Goal: Task Accomplishment & Management: Complete application form

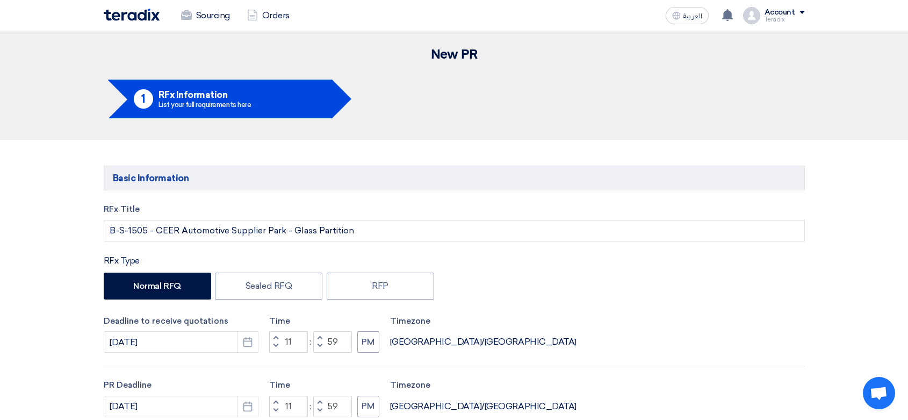
scroll to position [776, 0]
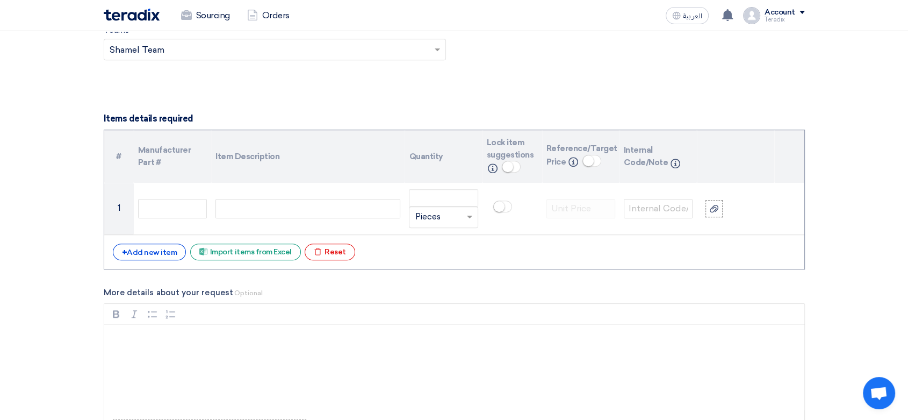
click at [262, 256] on div "Excel file Import items from Excel" at bounding box center [245, 251] width 111 height 17
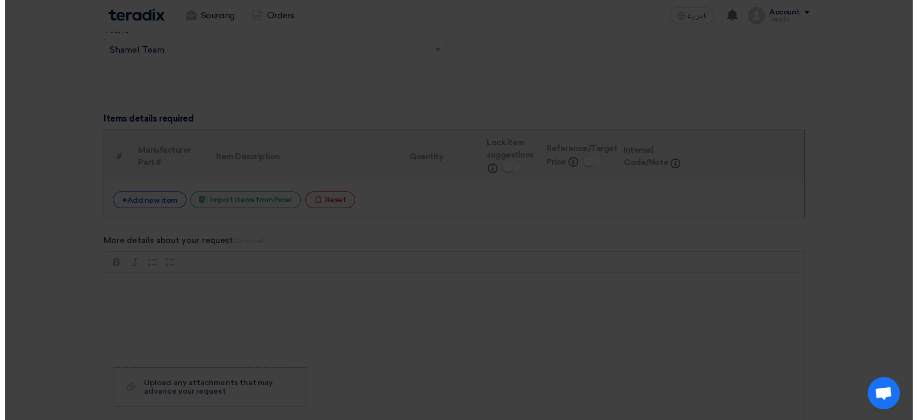
scroll to position [90, 0]
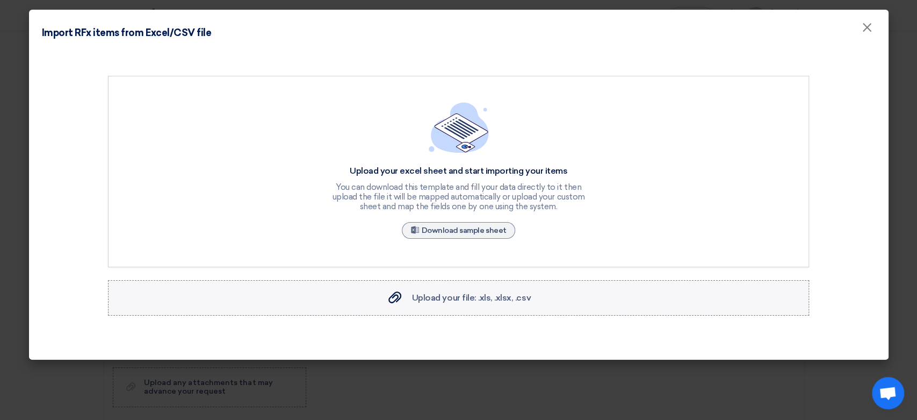
click at [468, 301] on span "Upload your file: .xls, .xlsx, .csv" at bounding box center [471, 297] width 119 height 10
click at [0, 0] on input "Upload your file: .xls, .xlsx, .csv Upload your file: .xls, .xlsx, .csv" at bounding box center [0, 0] width 0 height 0
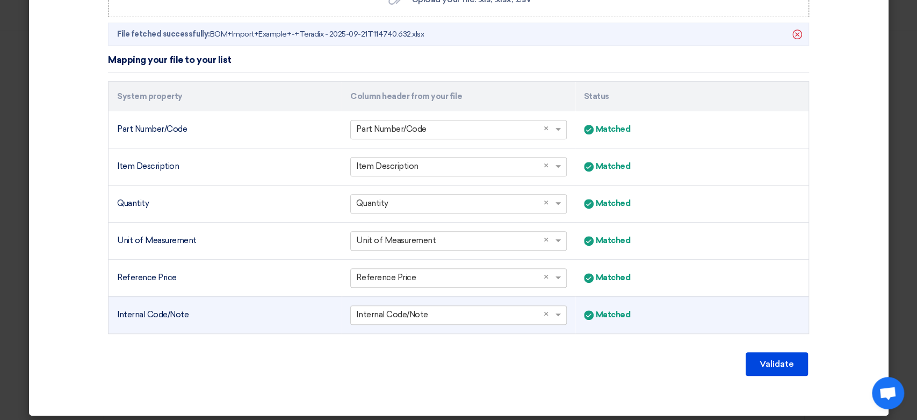
scroll to position [301, 0]
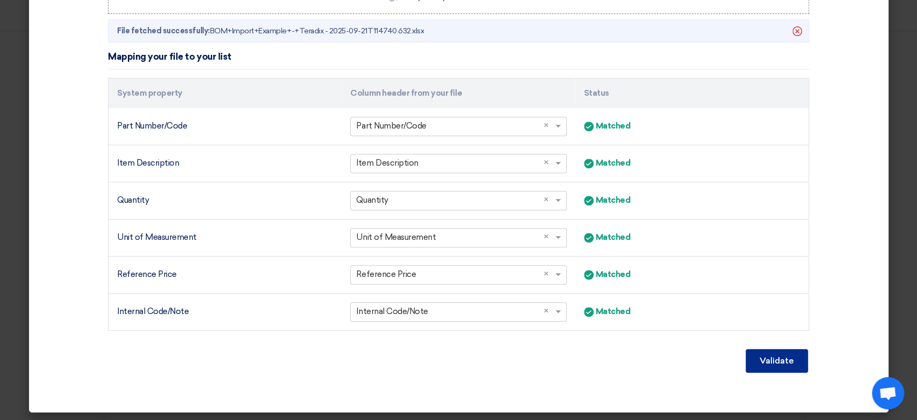
click at [765, 357] on button "Validate" at bounding box center [777, 361] width 62 height 24
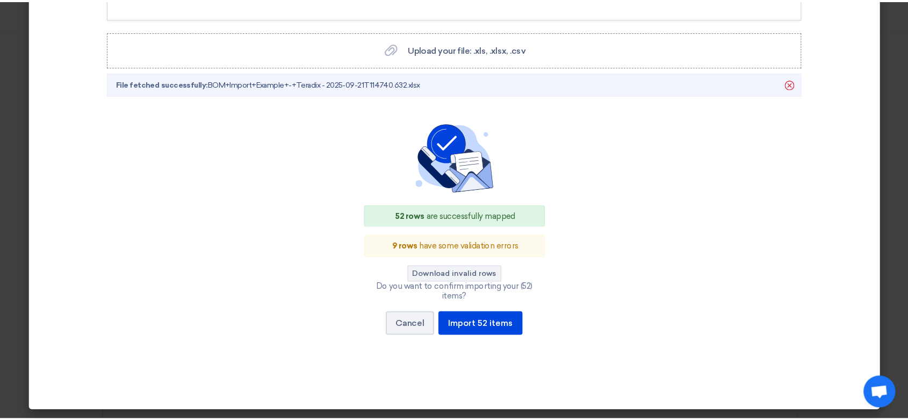
scroll to position [238, 0]
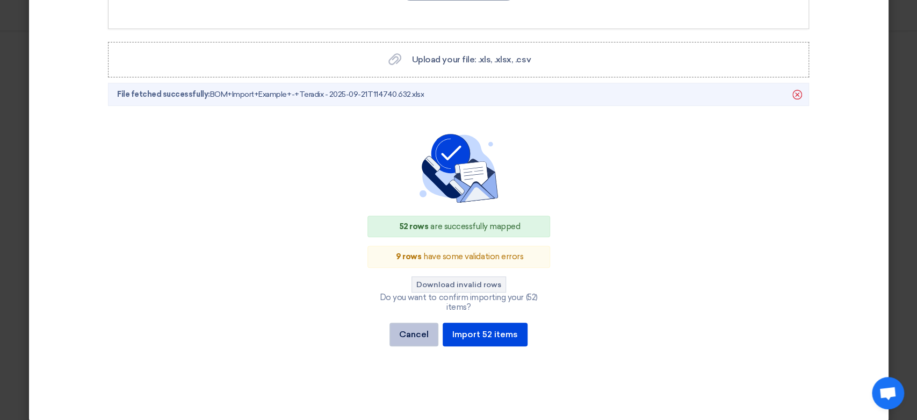
click at [403, 326] on button "Cancel" at bounding box center [413, 334] width 49 height 24
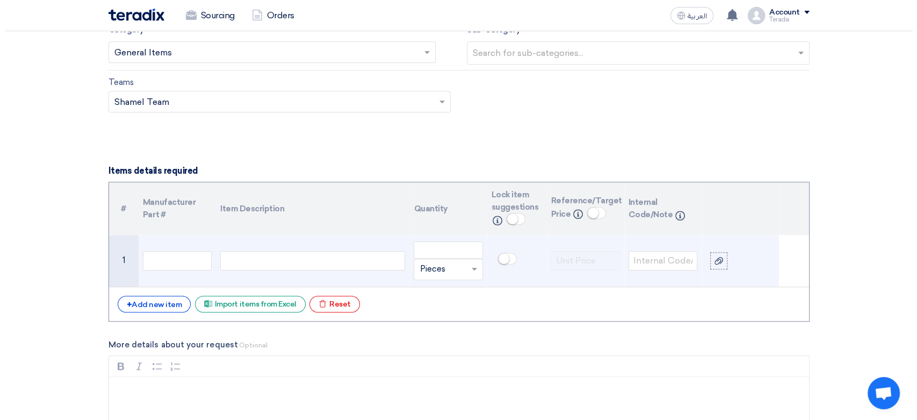
scroll to position [704, 0]
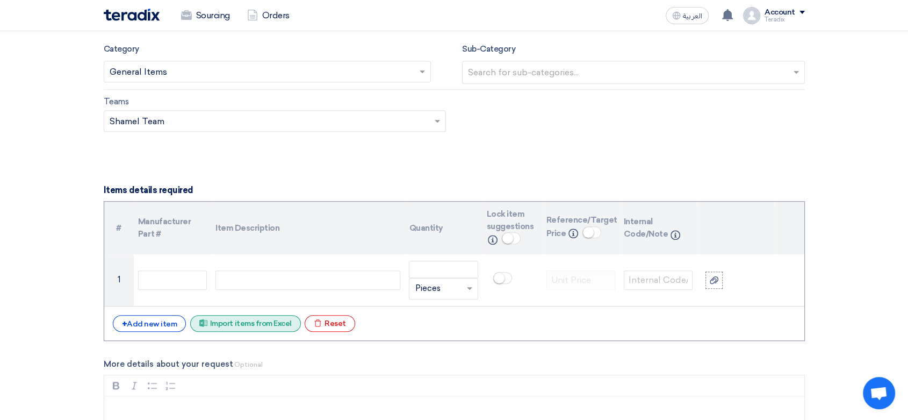
click at [276, 320] on div "Excel file Import items from Excel" at bounding box center [245, 323] width 111 height 17
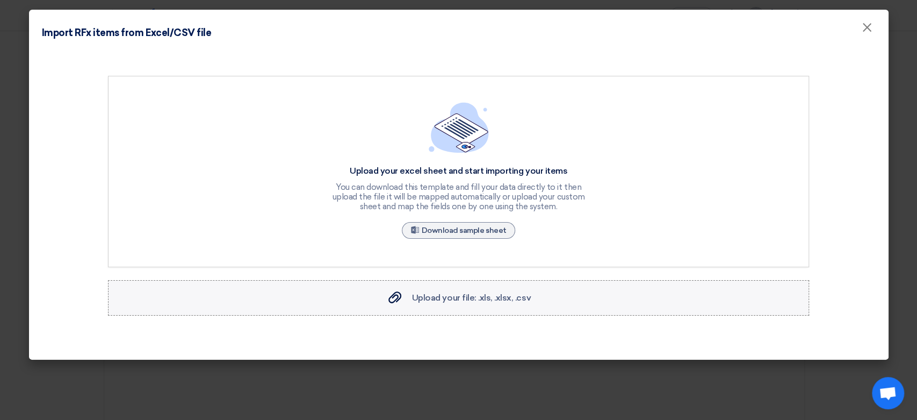
click at [474, 301] on span "Upload your file: .xls, .xlsx, .csv" at bounding box center [471, 297] width 119 height 10
click at [0, 0] on input "Upload your file: .xls, .xlsx, .csv Upload your file: .xls, .xlsx, .csv" at bounding box center [0, 0] width 0 height 0
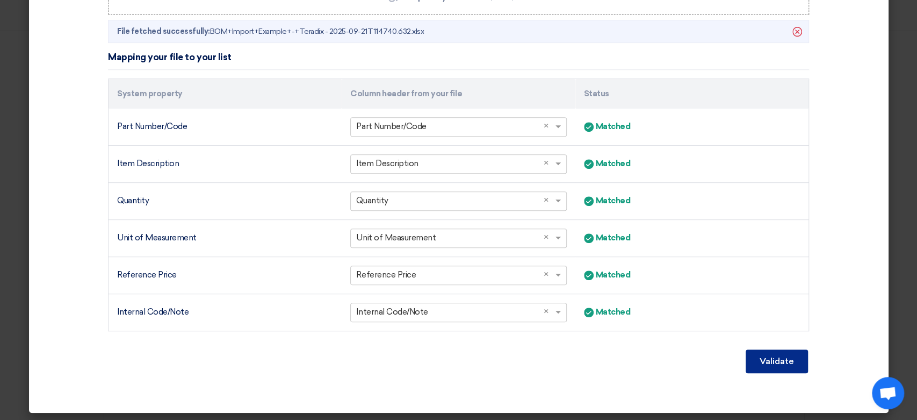
scroll to position [301, 0]
drag, startPoint x: 760, startPoint y: 346, endPoint x: 743, endPoint y: 360, distance: 21.7
click at [760, 348] on div "Validate" at bounding box center [458, 361] width 701 height 26
click at [754, 362] on button "Validate" at bounding box center [777, 361] width 62 height 24
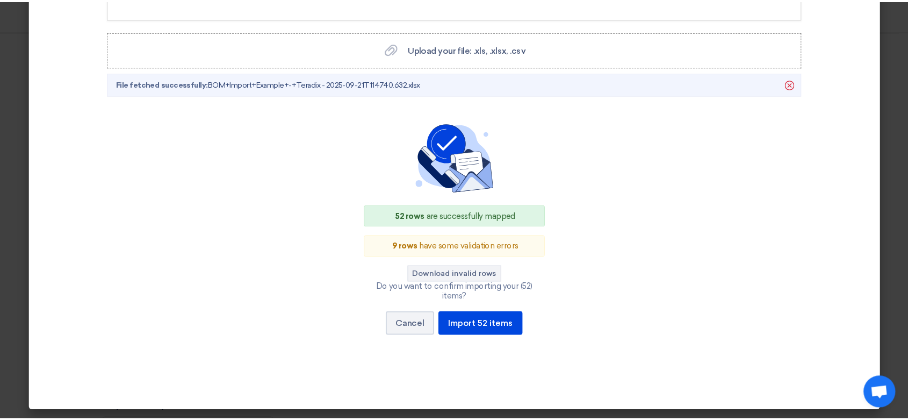
scroll to position [238, 0]
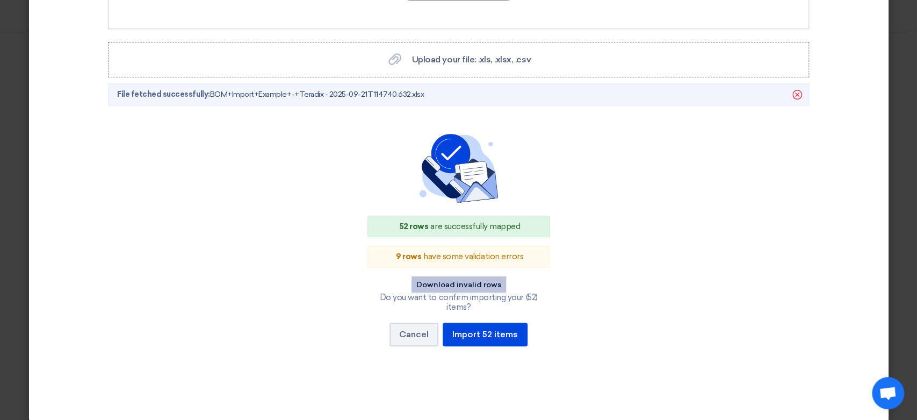
click at [461, 283] on button "Download invalid rows" at bounding box center [458, 284] width 95 height 16
click at [413, 331] on button "Cancel" at bounding box center [413, 334] width 49 height 24
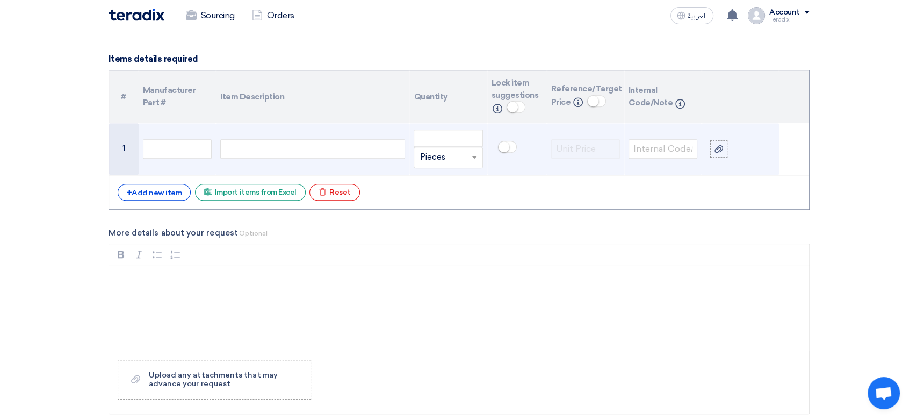
scroll to position [764, 0]
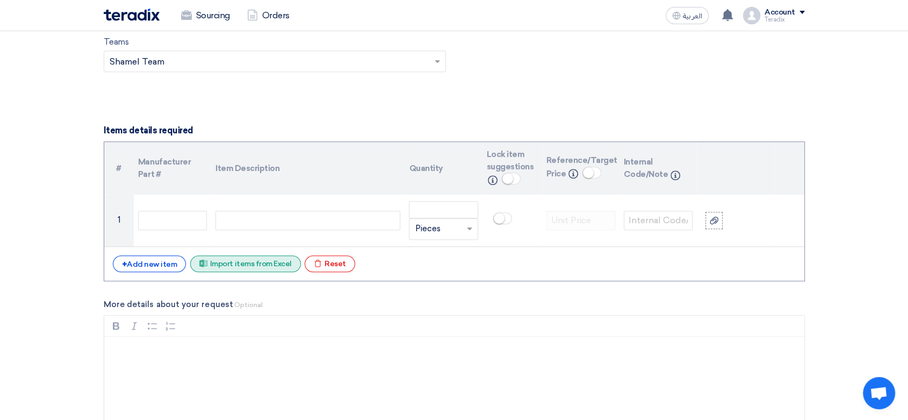
click at [261, 263] on div "Excel file Import items from Excel" at bounding box center [245, 263] width 111 height 17
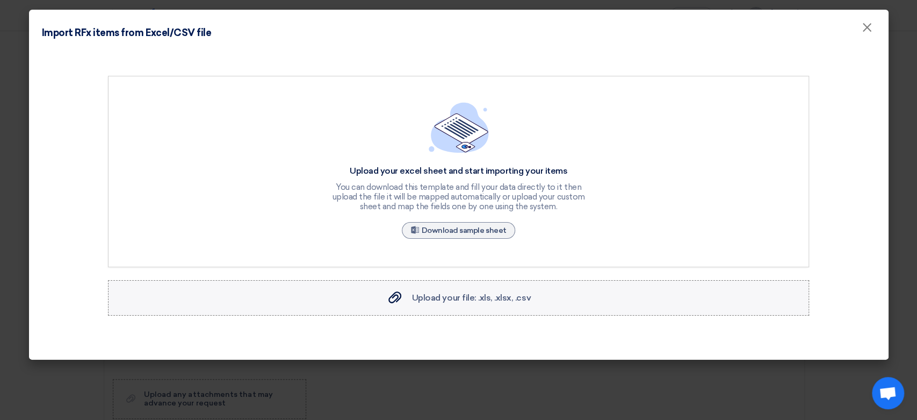
click at [457, 295] on span "Upload your file: .xls, .xlsx, .csv" at bounding box center [471, 297] width 119 height 10
click at [0, 0] on input "Upload your file: .xls, .xlsx, .csv Upload your file: .xls, .xlsx, .csv" at bounding box center [0, 0] width 0 height 0
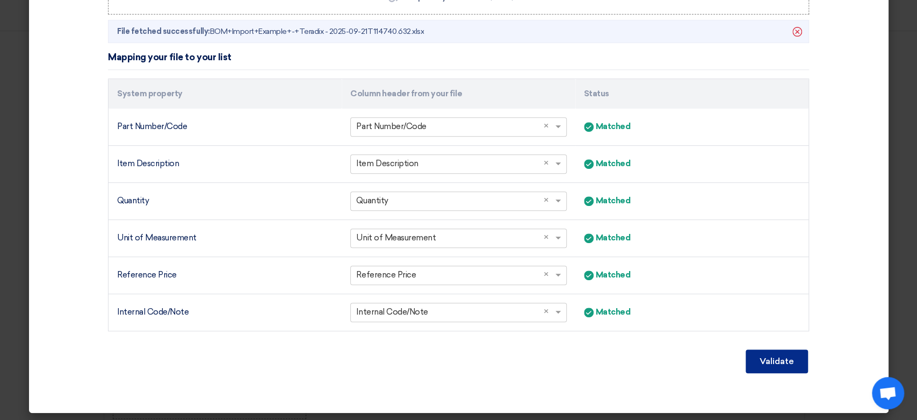
scroll to position [301, 0]
click at [767, 364] on button "Validate" at bounding box center [777, 361] width 62 height 24
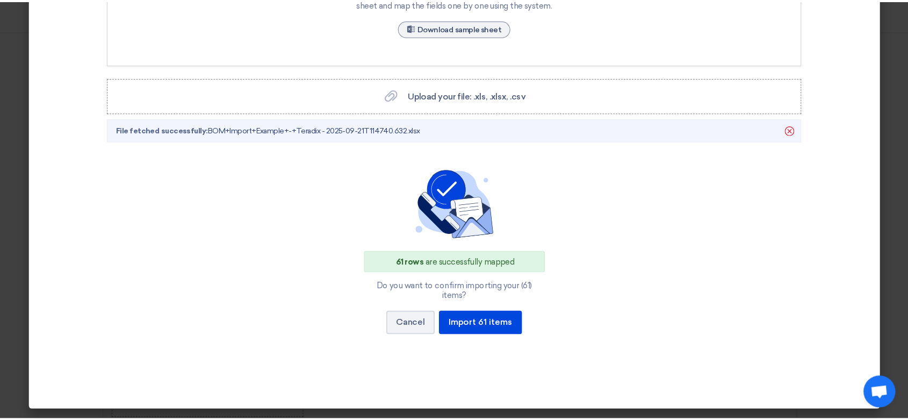
scroll to position [192, 0]
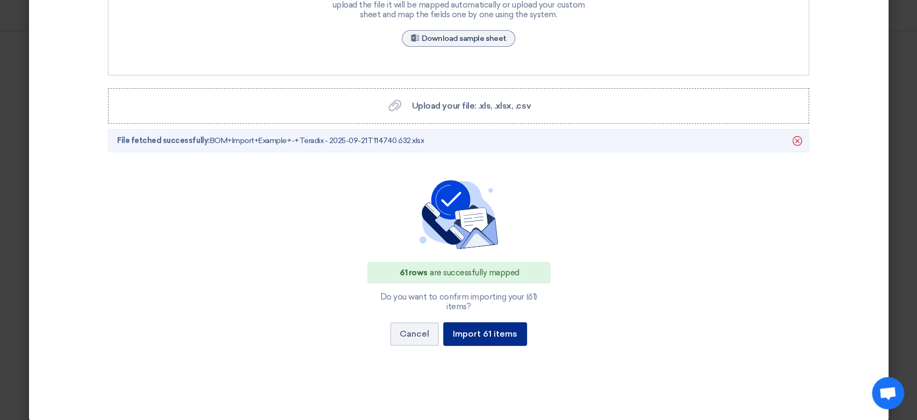
click at [475, 322] on button "Import 61 items" at bounding box center [485, 334] width 84 height 24
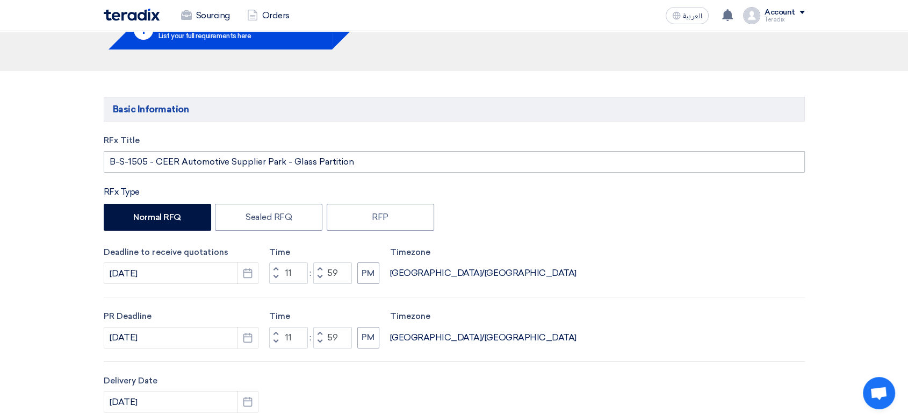
scroll to position [0, 0]
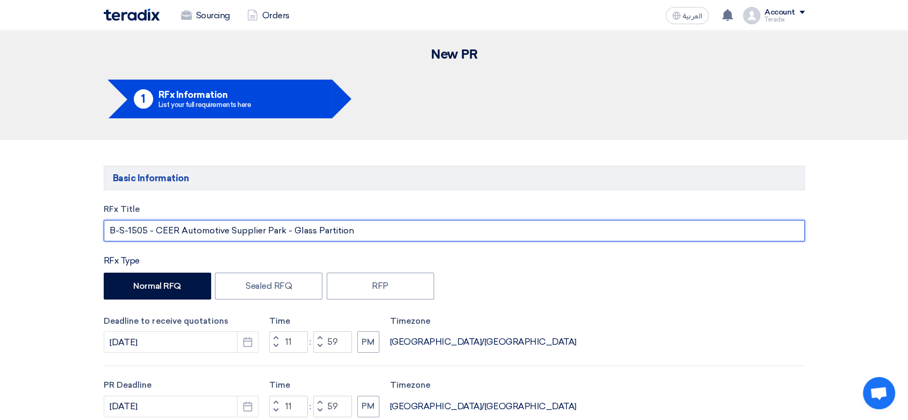
drag, startPoint x: 388, startPoint y: 235, endPoint x: 1, endPoint y: 196, distance: 389.3
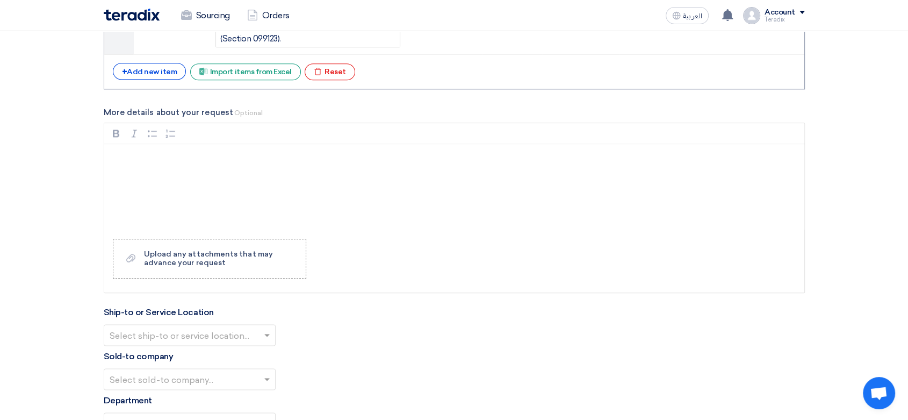
scroll to position [5431, 0]
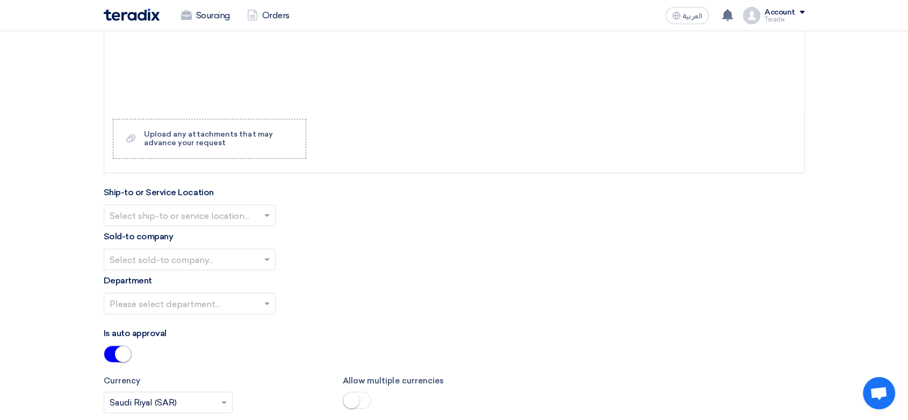
click at [252, 207] on input "text" at bounding box center [184, 216] width 149 height 18
click at [255, 226] on div "Obeikan Digital Solutions" at bounding box center [189, 236] width 171 height 21
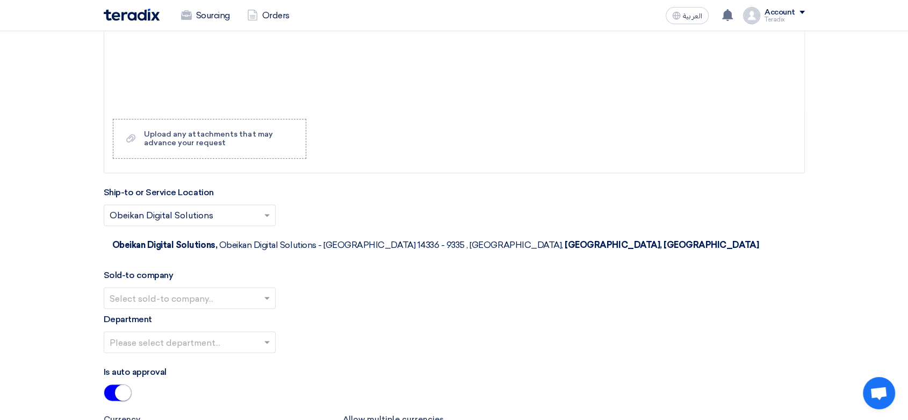
click at [258, 290] on input "text" at bounding box center [184, 299] width 149 height 18
click at [258, 308] on div "SHAMEL / Obeikan Digital Solutions" at bounding box center [189, 318] width 171 height 21
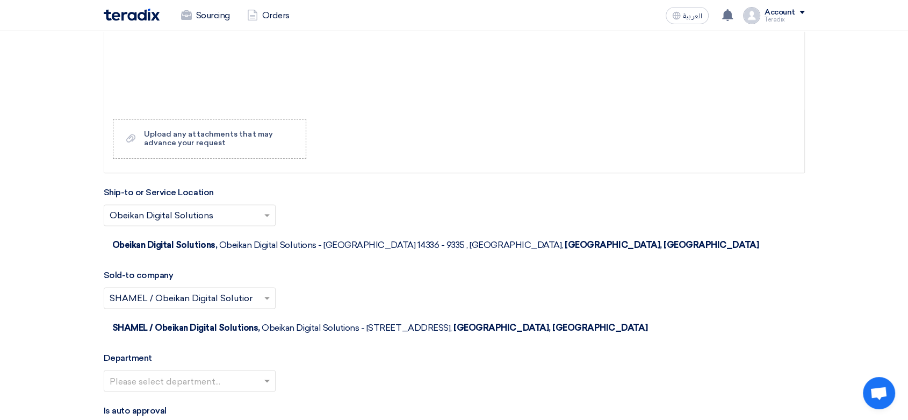
click at [257, 373] on input "text" at bounding box center [184, 382] width 149 height 18
drag, startPoint x: 258, startPoint y: 289, endPoint x: 284, endPoint y: 307, distance: 30.8
click at [262, 391] on div "Procurement Department" at bounding box center [189, 401] width 171 height 21
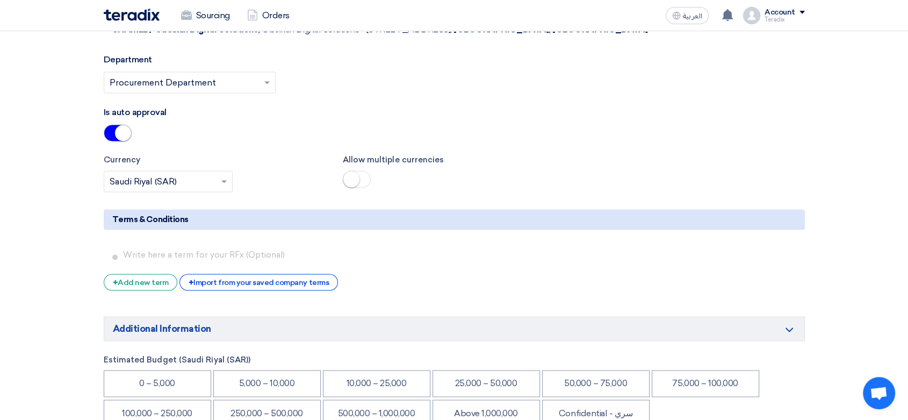
drag, startPoint x: 593, startPoint y: 315, endPoint x: 657, endPoint y: 351, distance: 73.6
click at [593, 399] on li "Confidential - سري" at bounding box center [595, 412] width 107 height 27
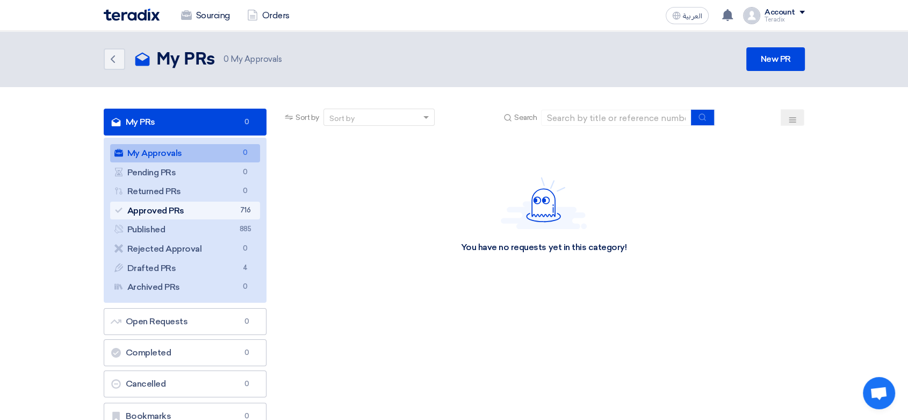
click at [220, 205] on link "Approved PRs Approved PRs 716" at bounding box center [185, 210] width 150 height 18
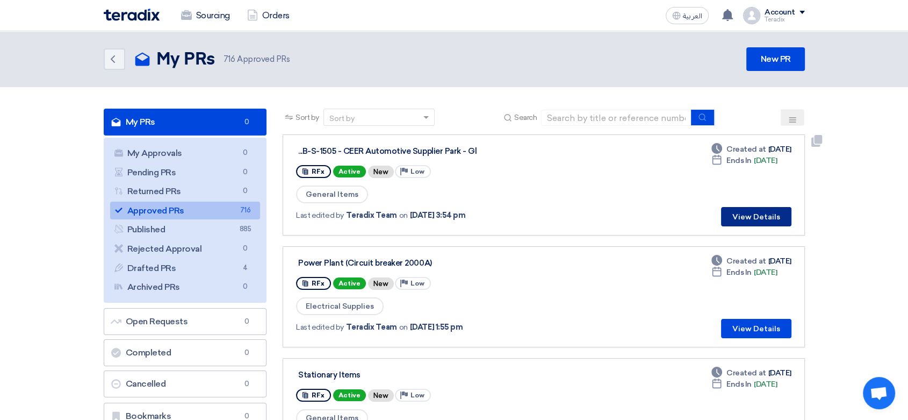
click at [760, 218] on button "View Details" at bounding box center [756, 216] width 70 height 19
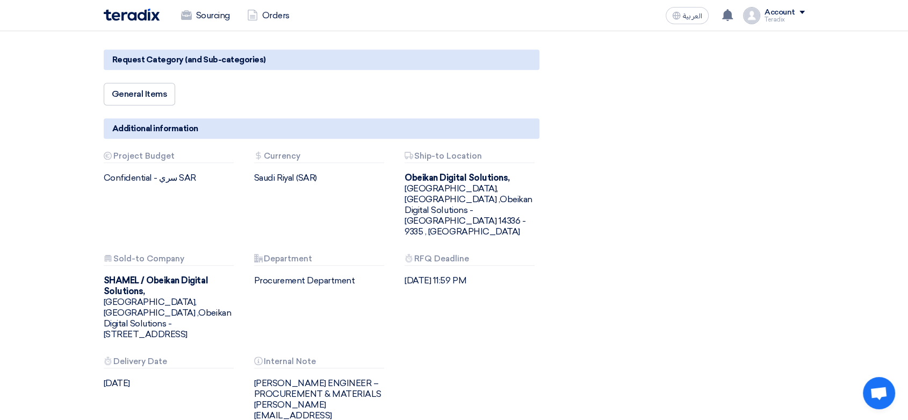
scroll to position [5013, 0]
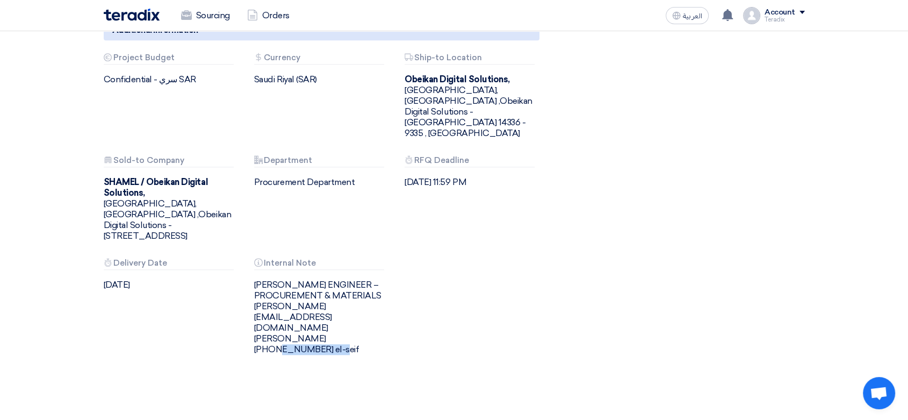
drag, startPoint x: 299, startPoint y: 280, endPoint x: 364, endPoint y: 281, distance: 65.0
click at [364, 281] on div "[PERSON_NAME] ENGINEER – PROCUREMENT & MATERIALS [PERSON_NAME][EMAIL_ADDRESS][D…" at bounding box center [321, 316] width 134 height 75
copy div "[PHONE_NUMBER]"
